Goal: Navigation & Orientation: Find specific page/section

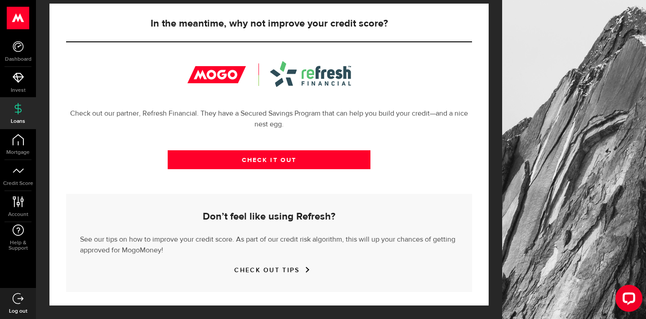
scroll to position [304, 0]
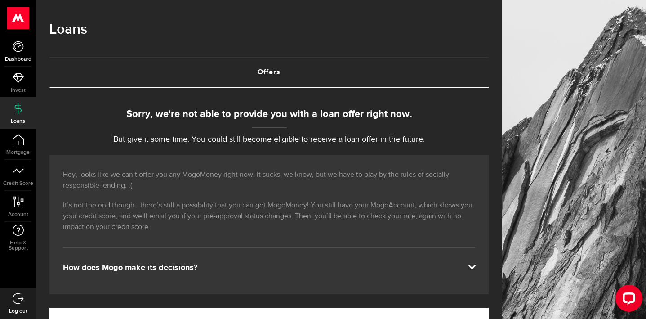
click at [21, 55] on link "Dashboard" at bounding box center [18, 51] width 36 height 31
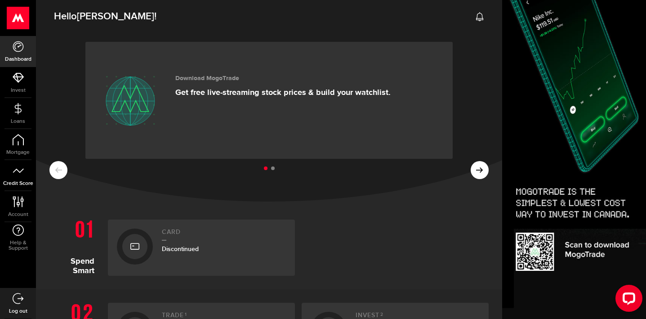
click at [24, 178] on link "Credit Score" at bounding box center [18, 175] width 36 height 31
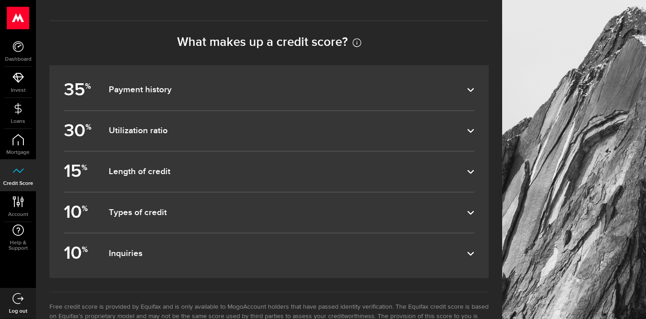
scroll to position [502, 0]
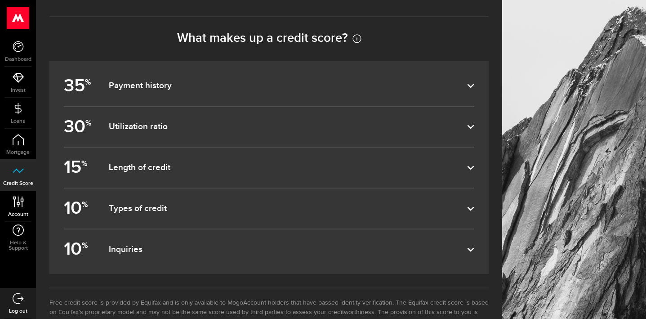
click at [17, 213] on span "Account" at bounding box center [18, 214] width 36 height 5
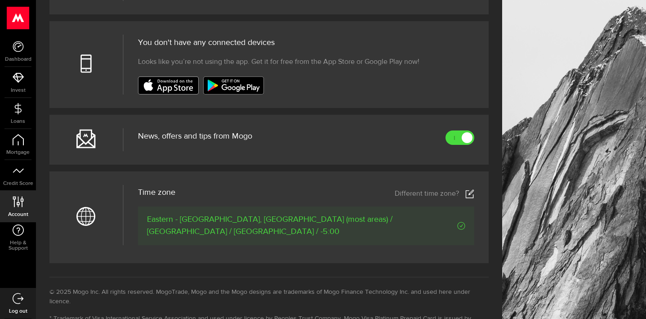
scroll to position [335, 0]
